Goal: Transaction & Acquisition: Purchase product/service

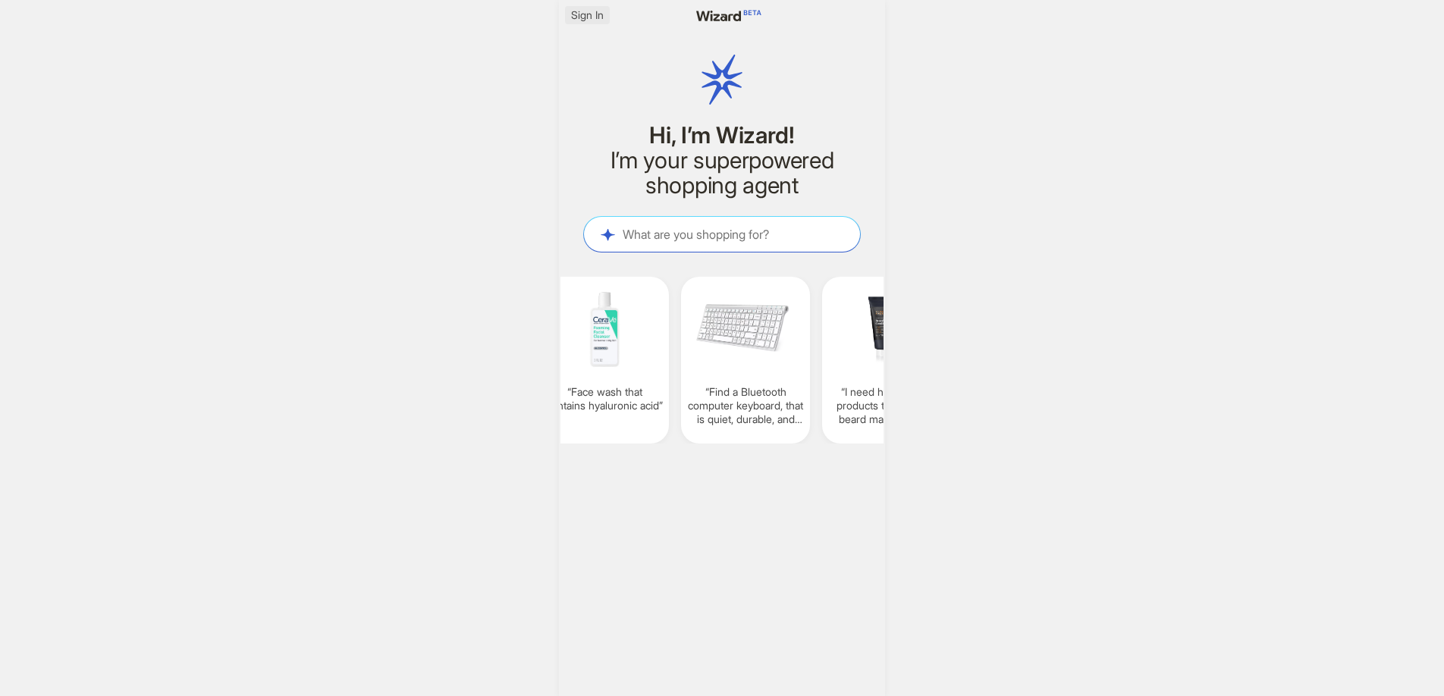
scroll to position [0, 1152]
click at [594, 18] on span "Sign In" at bounding box center [587, 15] width 33 height 14
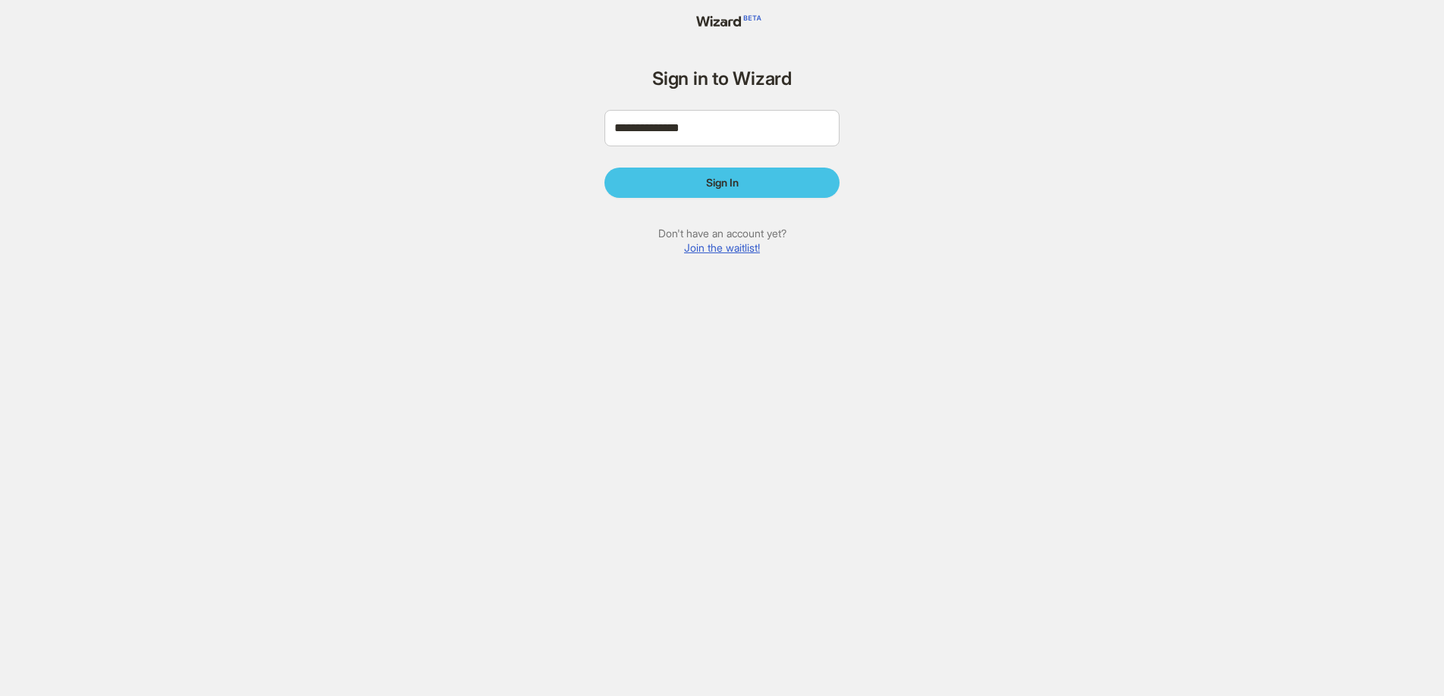
click at [752, 168] on form "**********" at bounding box center [722, 167] width 235 height 196
click at [750, 173] on button "Sign In" at bounding box center [722, 183] width 235 height 30
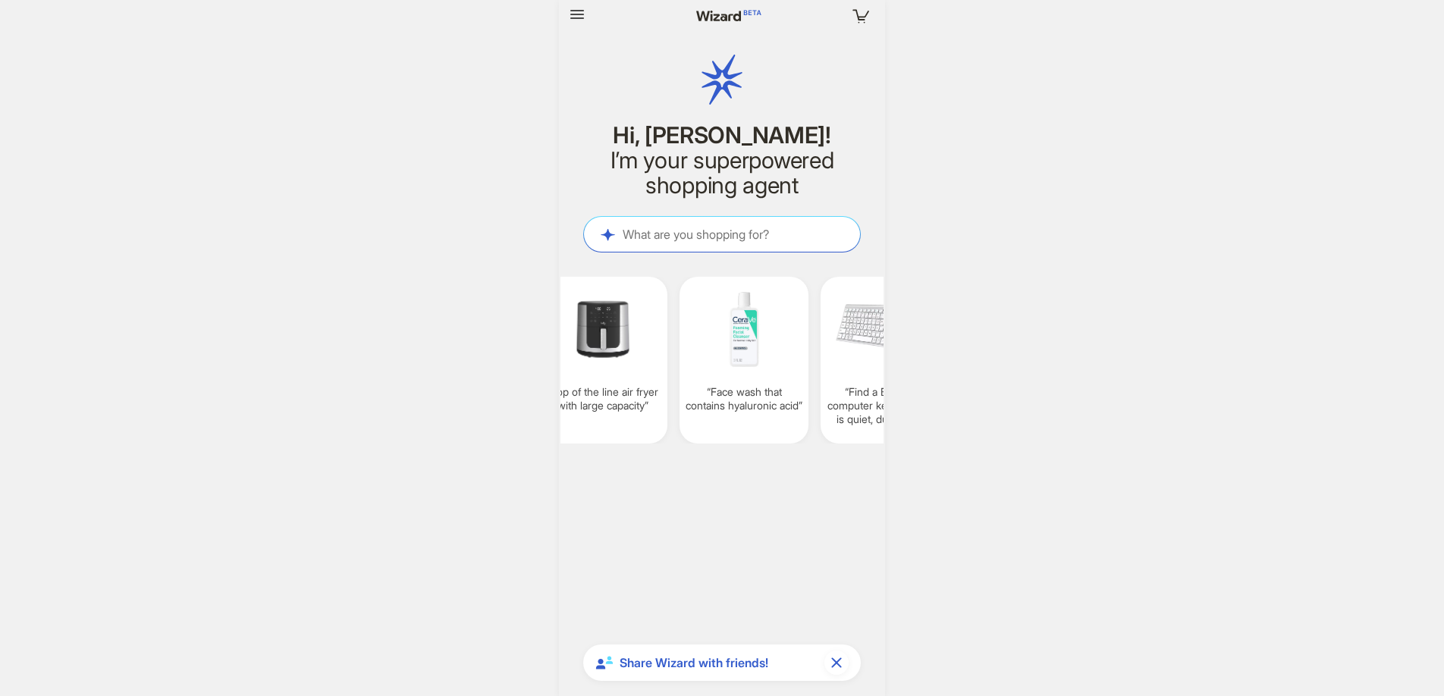
click at [592, 19] on div at bounding box center [623, 15] width 117 height 24
click at [580, 19] on icon "button" at bounding box center [577, 14] width 14 height 9
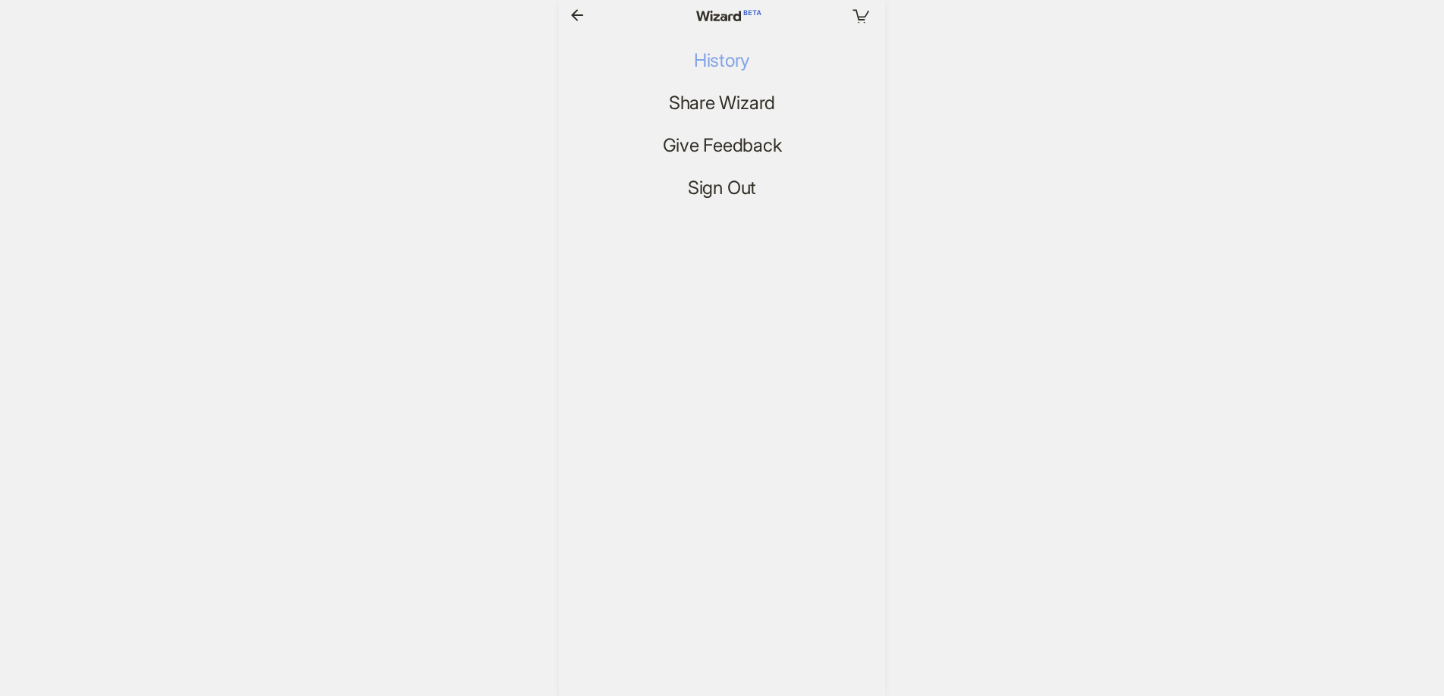
drag, startPoint x: 702, startPoint y: 64, endPoint x: 709, endPoint y: 77, distance: 14.3
click at [702, 64] on span "History" at bounding box center [722, 61] width 56 height 22
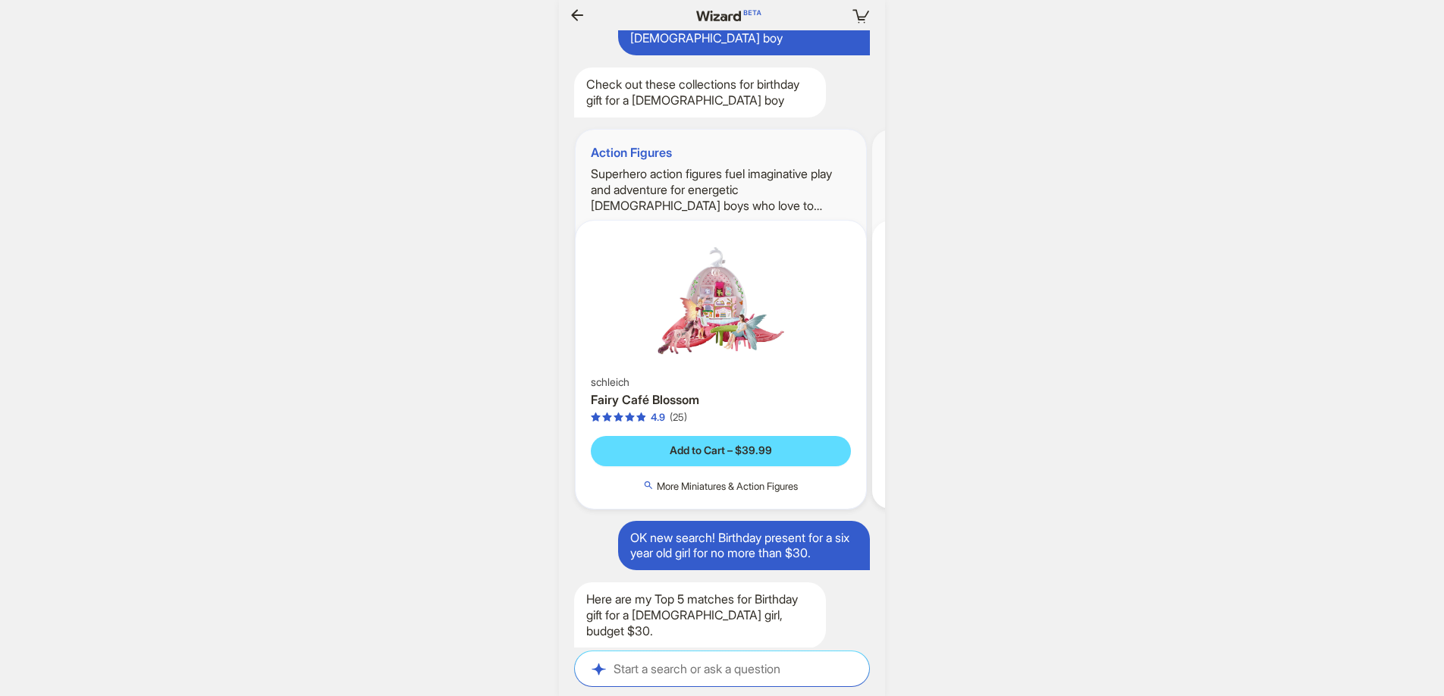
drag, startPoint x: 590, startPoint y: 400, endPoint x: 705, endPoint y: 403, distance: 114.6
click at [705, 403] on h3 "Fairy Café Blossom" at bounding box center [721, 400] width 260 height 16
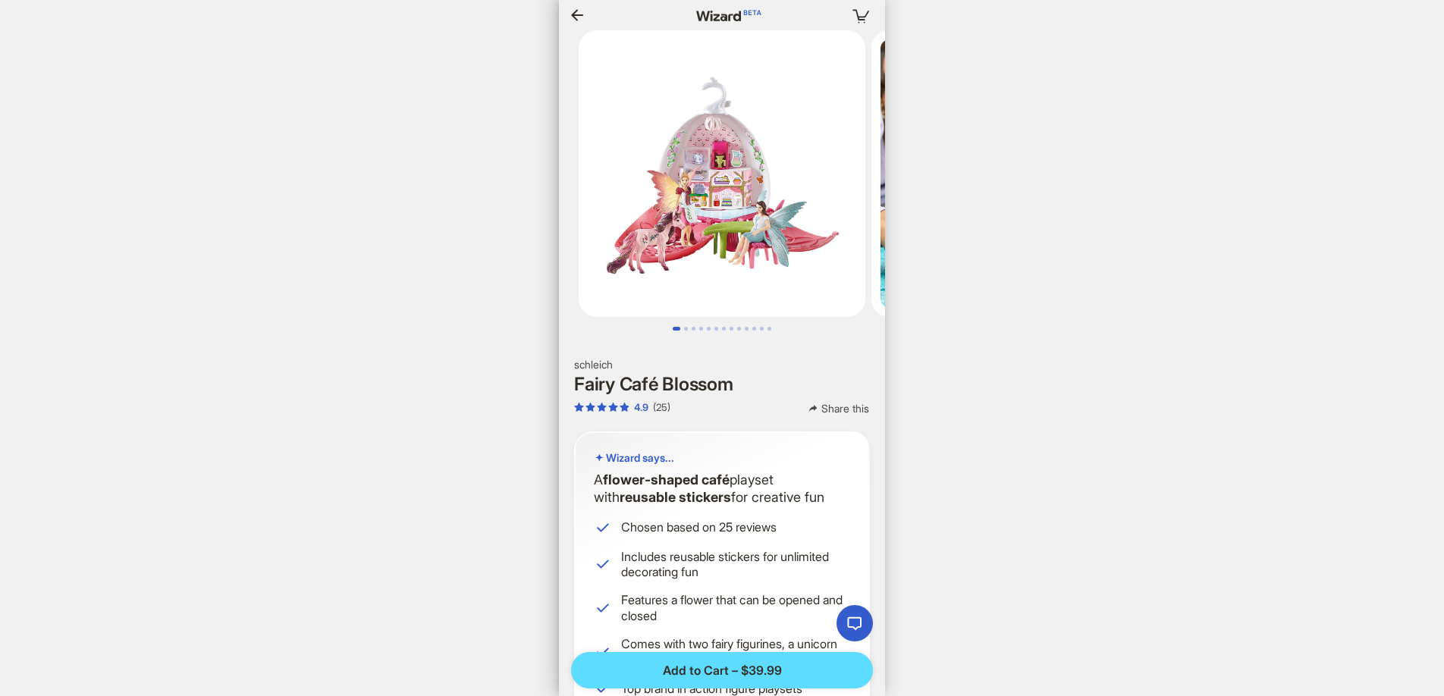
scroll to position [0, 1667]
